Goal: Check status: Check status

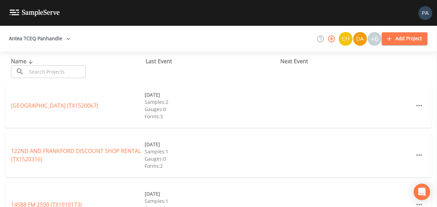
click at [64, 70] on input "text" at bounding box center [56, 71] width 59 height 13
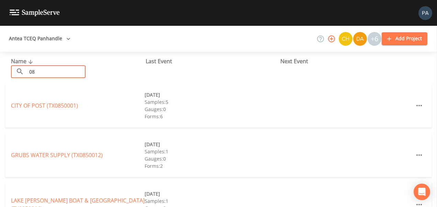
type input "0"
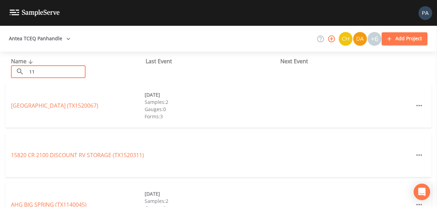
type input "1"
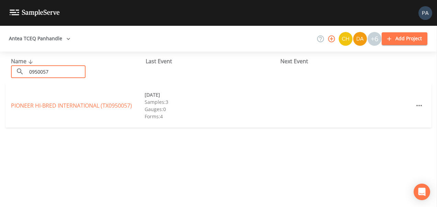
type input "0950057"
click at [116, 102] on link "PIONEER HI-BRED INTERNATIONAL (TX0950057)" at bounding box center [71, 106] width 121 height 8
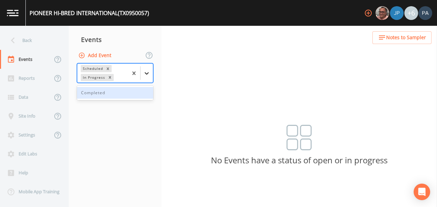
click at [146, 74] on icon at bounding box center [147, 73] width 4 height 2
click at [131, 98] on div "Completed" at bounding box center [115, 93] width 76 height 12
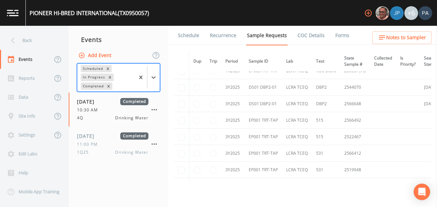
scroll to position [1444, 0]
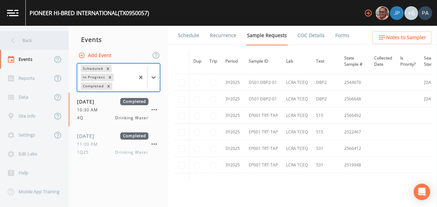
click at [23, 39] on div "Back" at bounding box center [31, 40] width 62 height 19
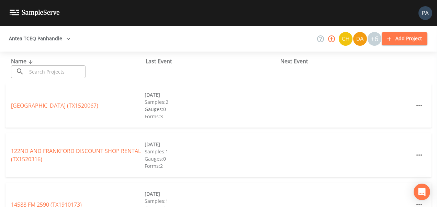
click at [22, 39] on button "Antea TCEQ Panhandle" at bounding box center [39, 38] width 67 height 13
click at [134, 207] on div at bounding box center [218, 207] width 437 height 0
click at [77, 75] on input "text" at bounding box center [56, 71] width 59 height 13
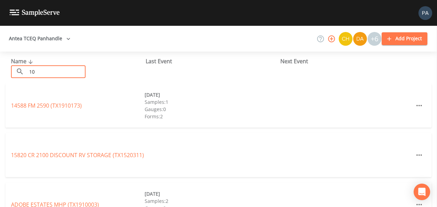
type input "1"
type input "0"
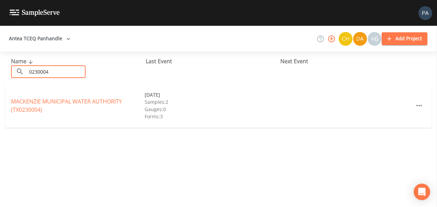
type input "0230004"
